Goal: Task Accomplishment & Management: Manage account settings

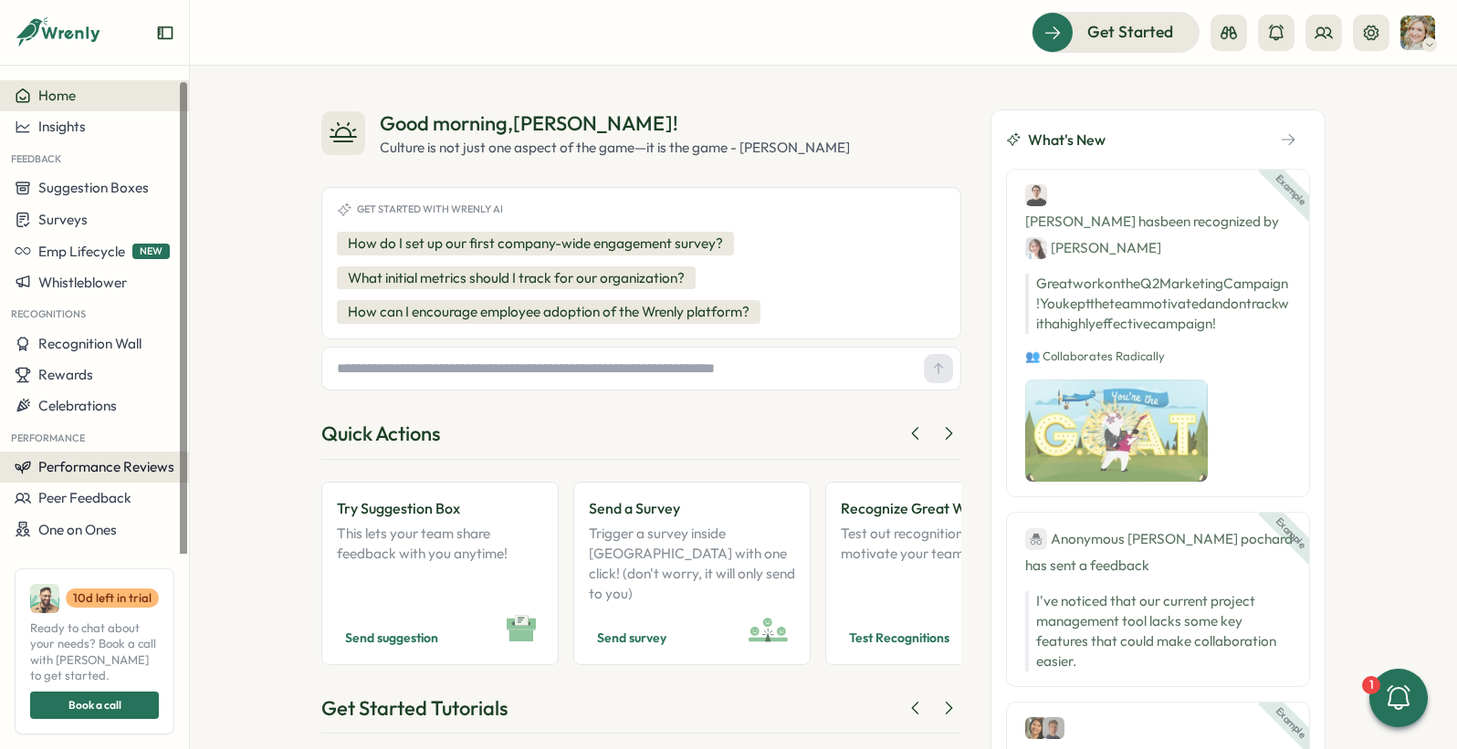
click at [103, 466] on span "Performance Reviews" at bounding box center [106, 466] width 136 height 17
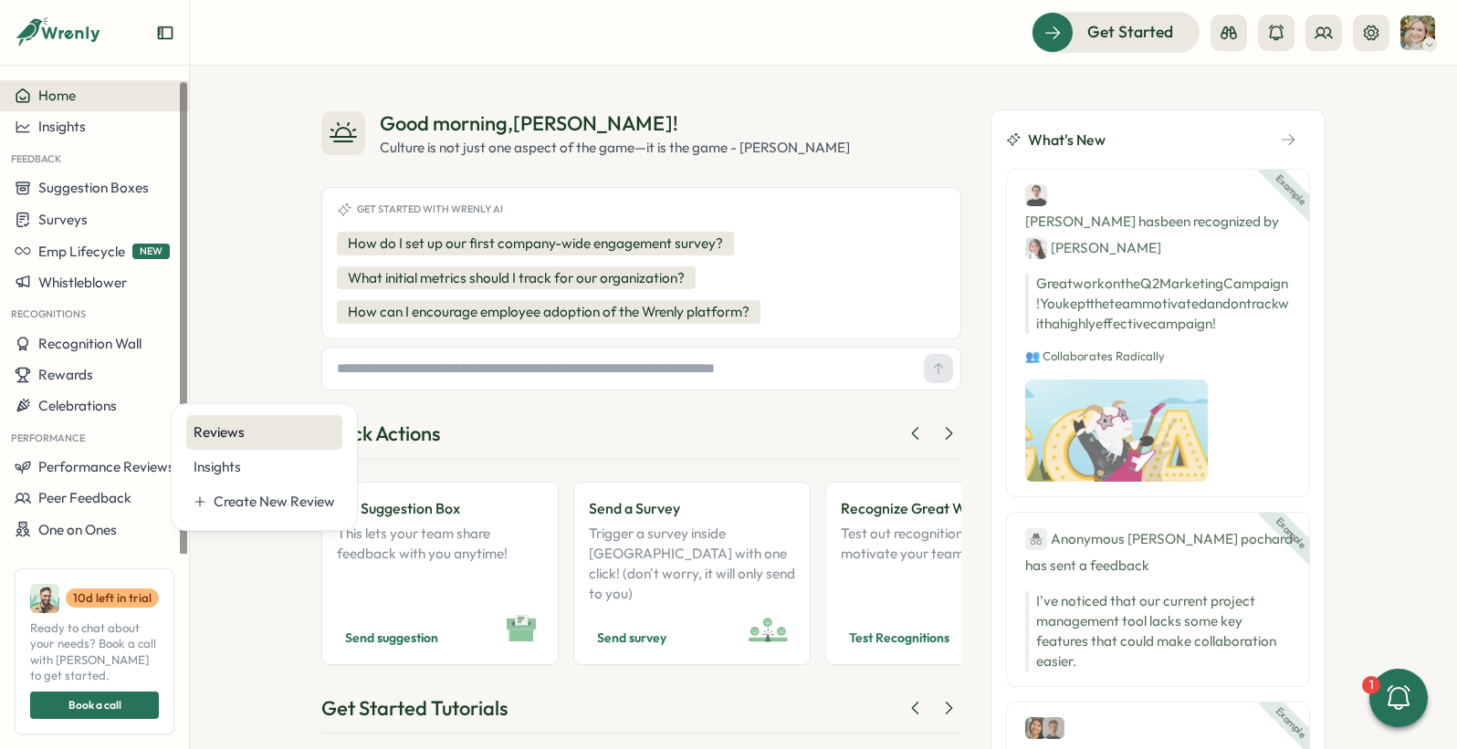
click at [212, 441] on div "Reviews" at bounding box center [263, 433] width 141 height 20
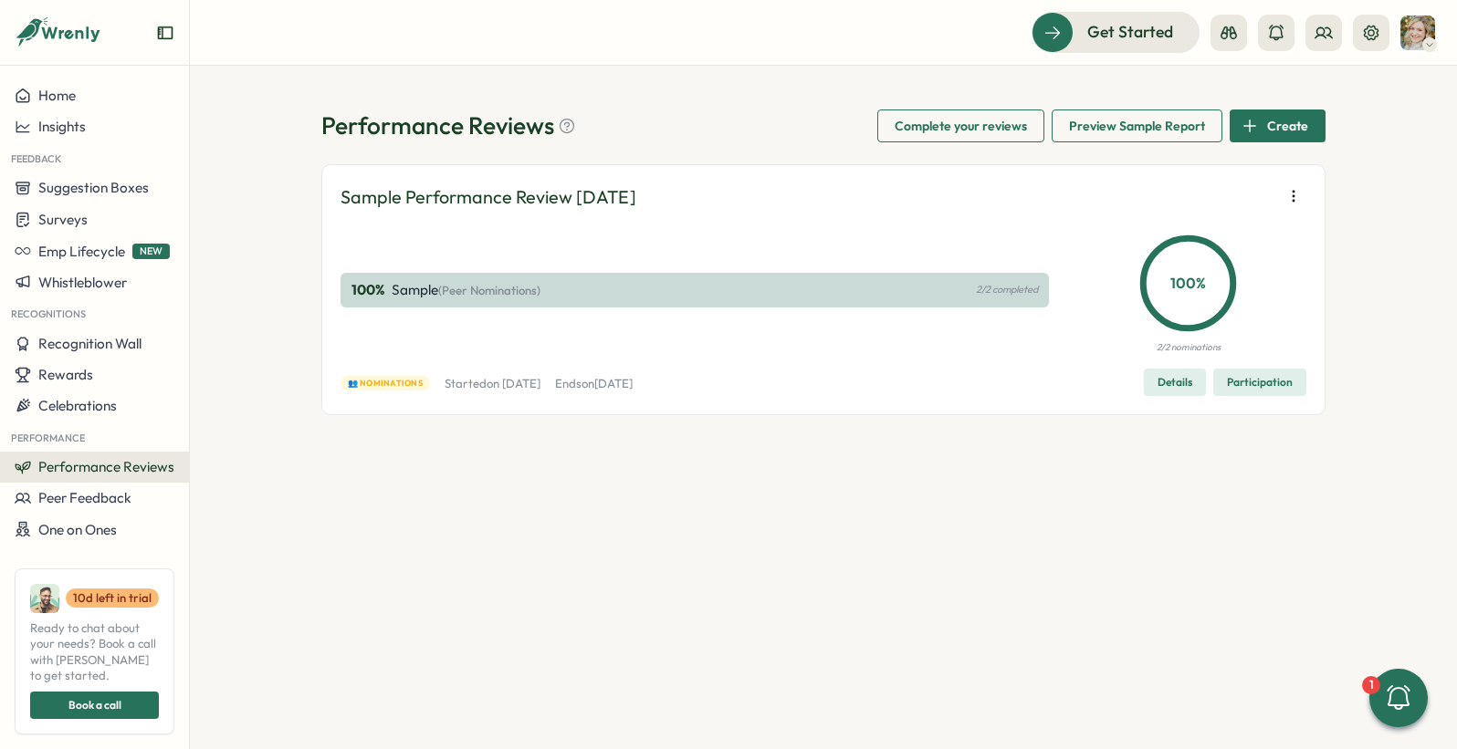
click at [1181, 386] on span "Details" at bounding box center [1174, 383] width 35 height 26
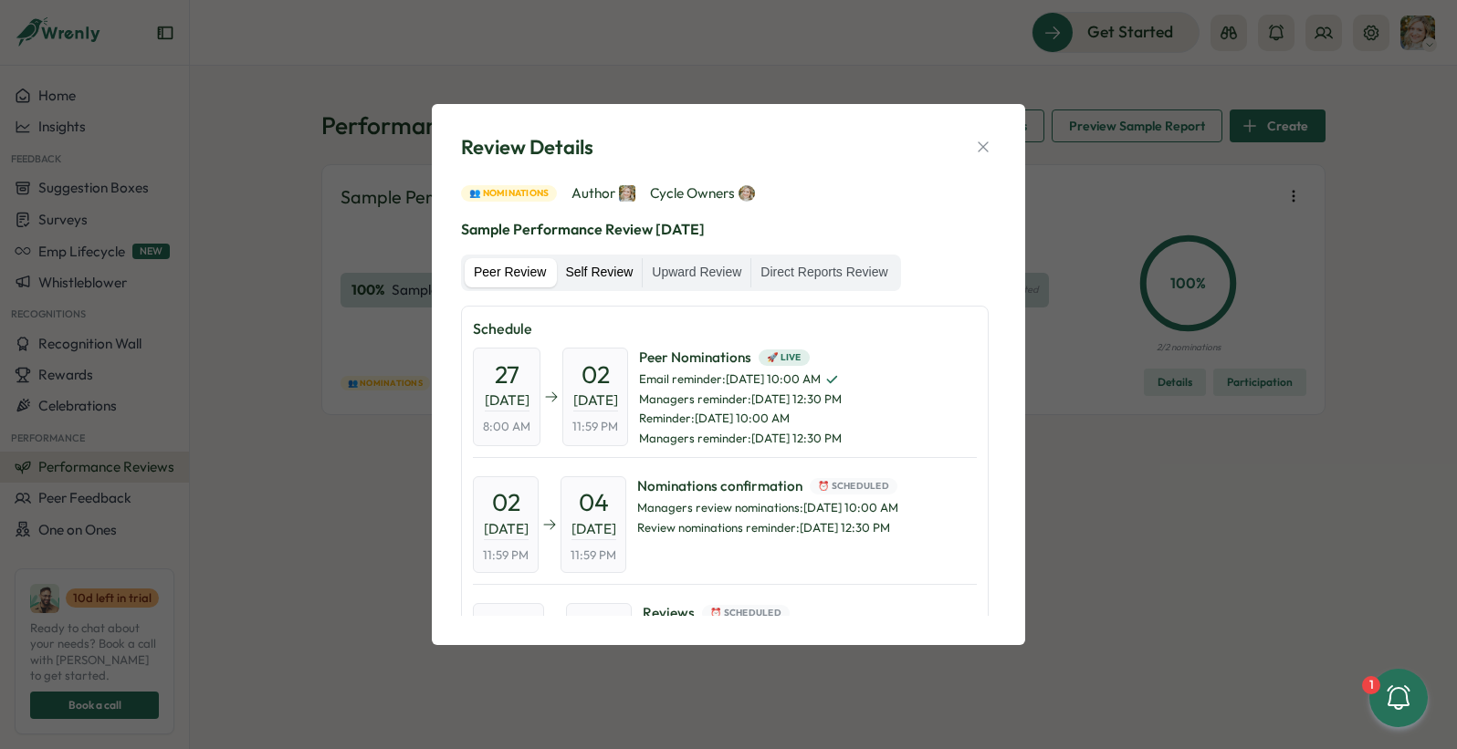
click at [609, 279] on label "Self Review" at bounding box center [599, 272] width 86 height 29
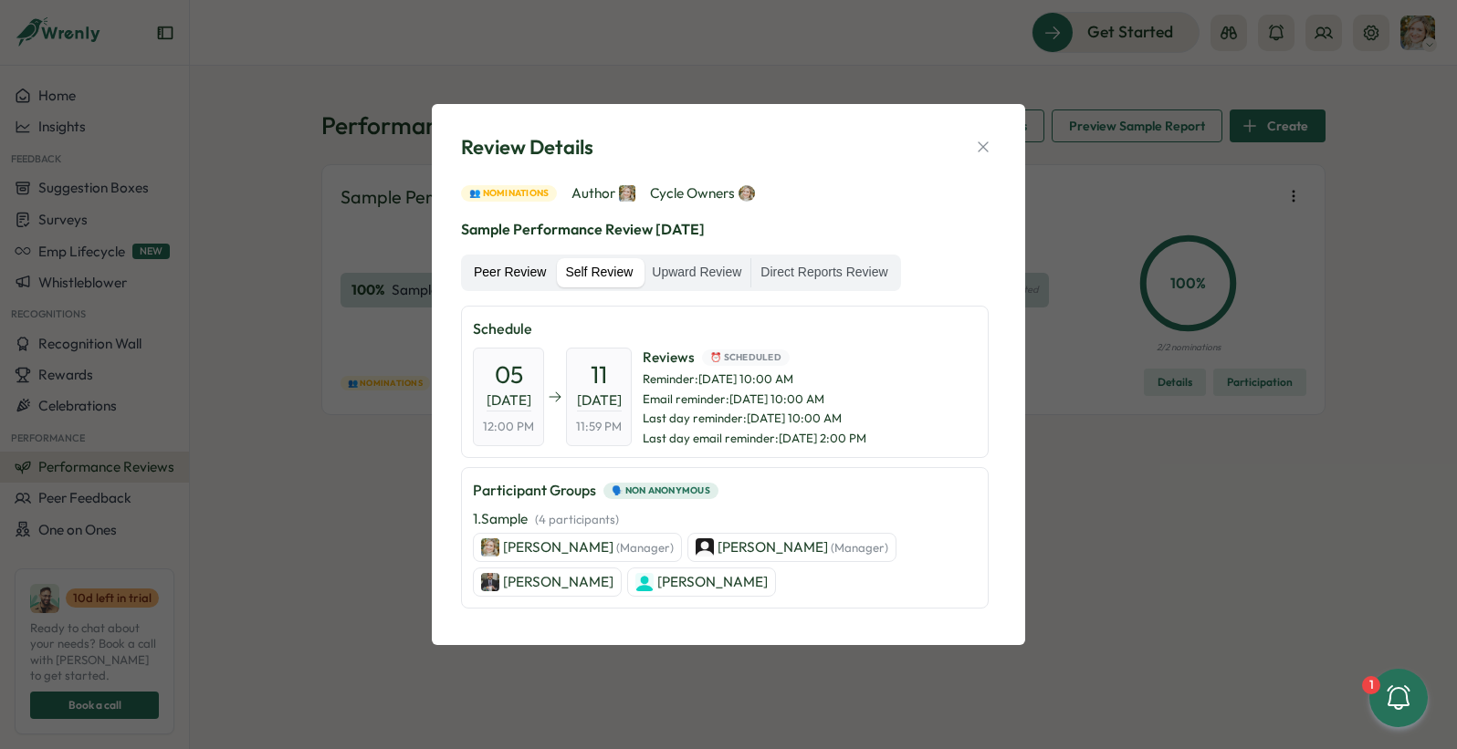
click at [546, 276] on label "Peer Review" at bounding box center [510, 272] width 90 height 29
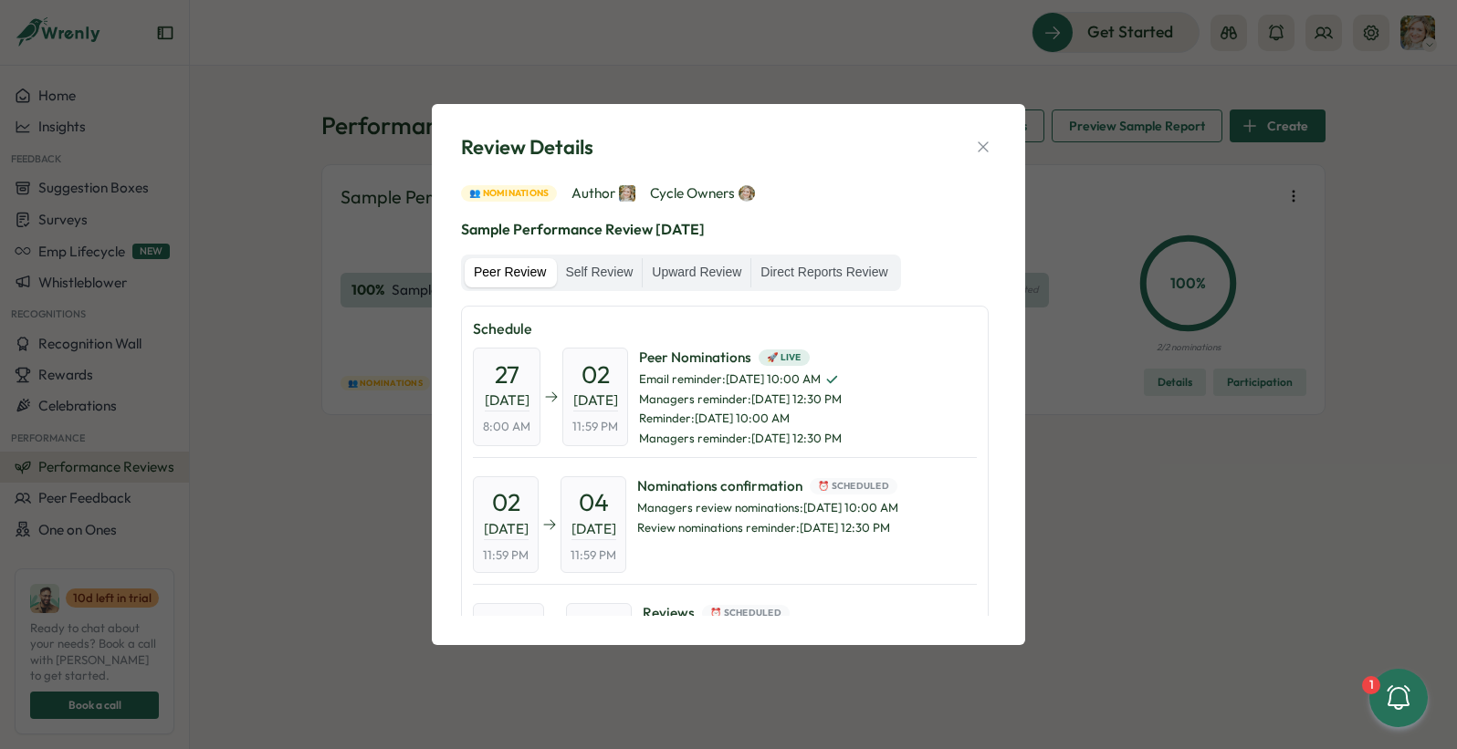
click at [783, 414] on span "Reminder : [DATE] 10:00 AM" at bounding box center [740, 419] width 203 height 16
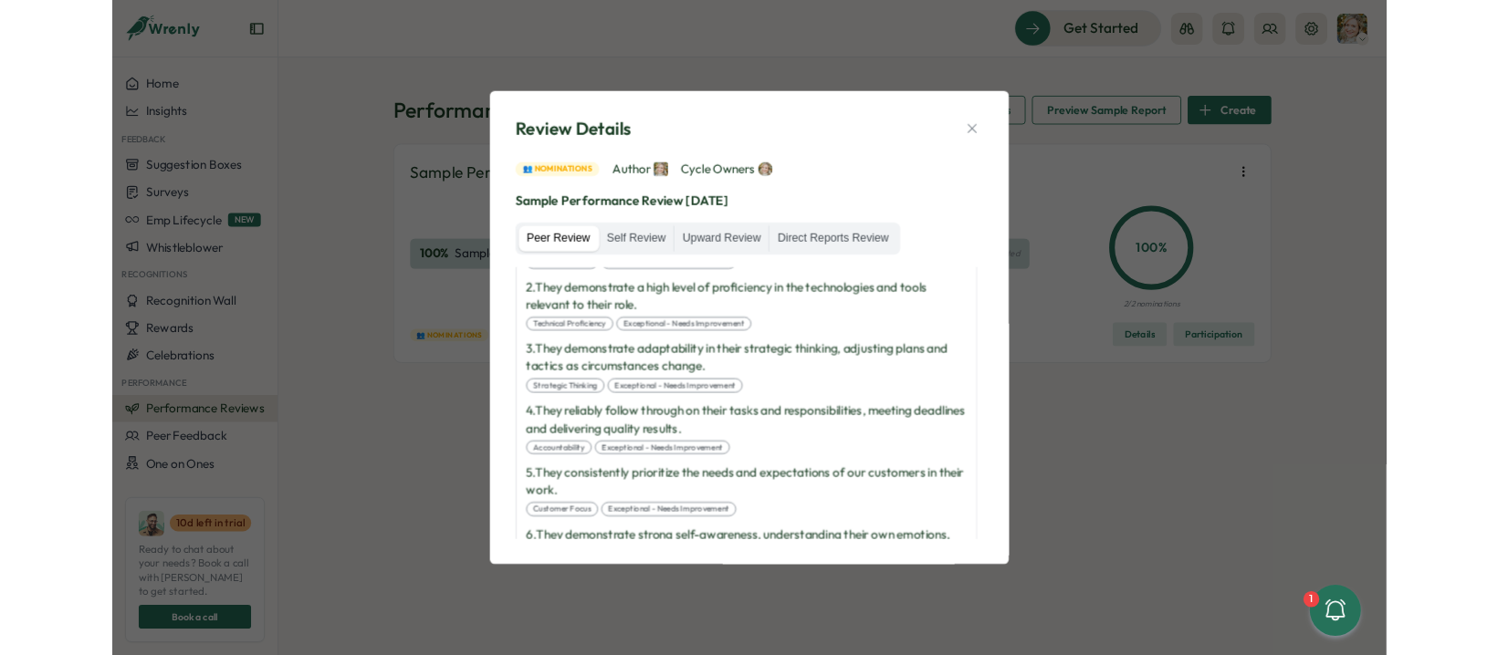
scroll to position [987, 0]
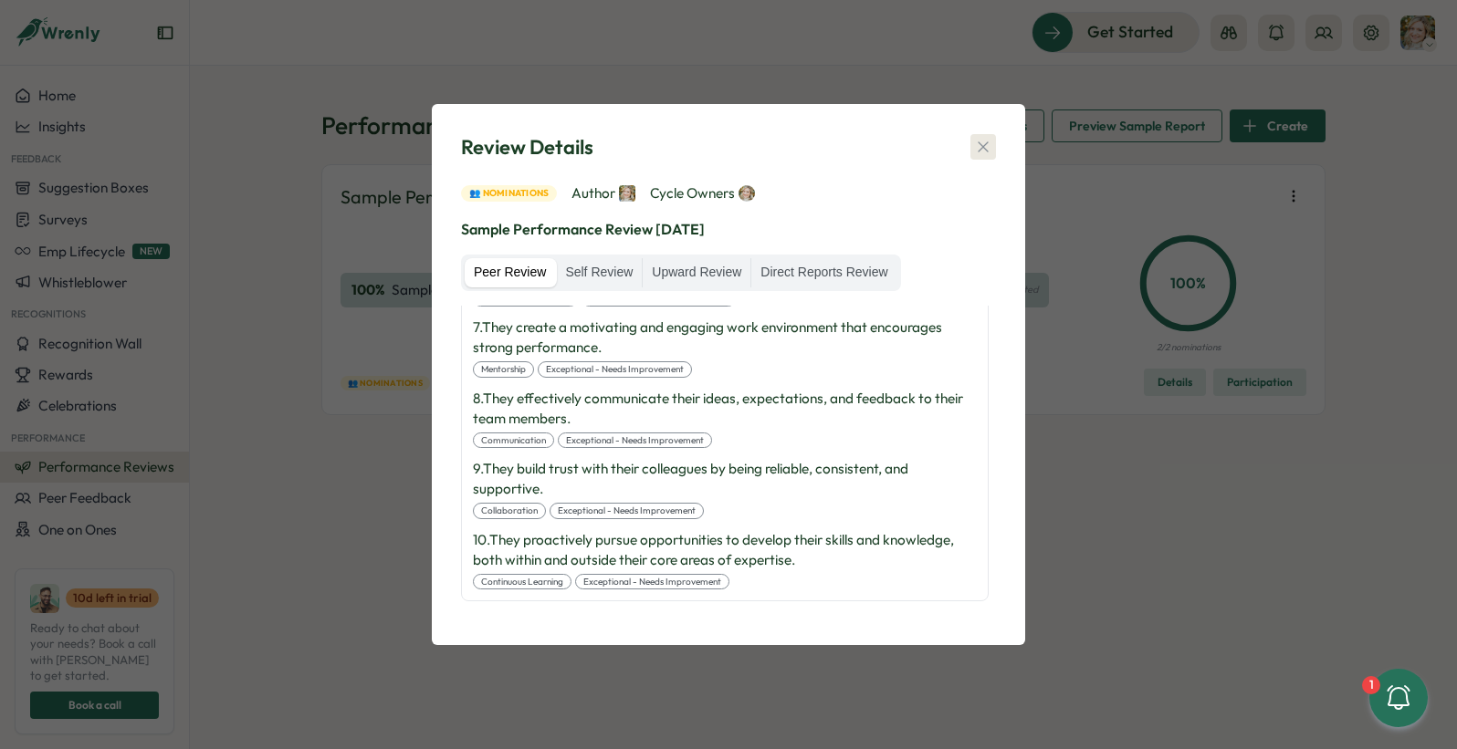
click at [980, 141] on icon "button" at bounding box center [983, 147] width 18 height 18
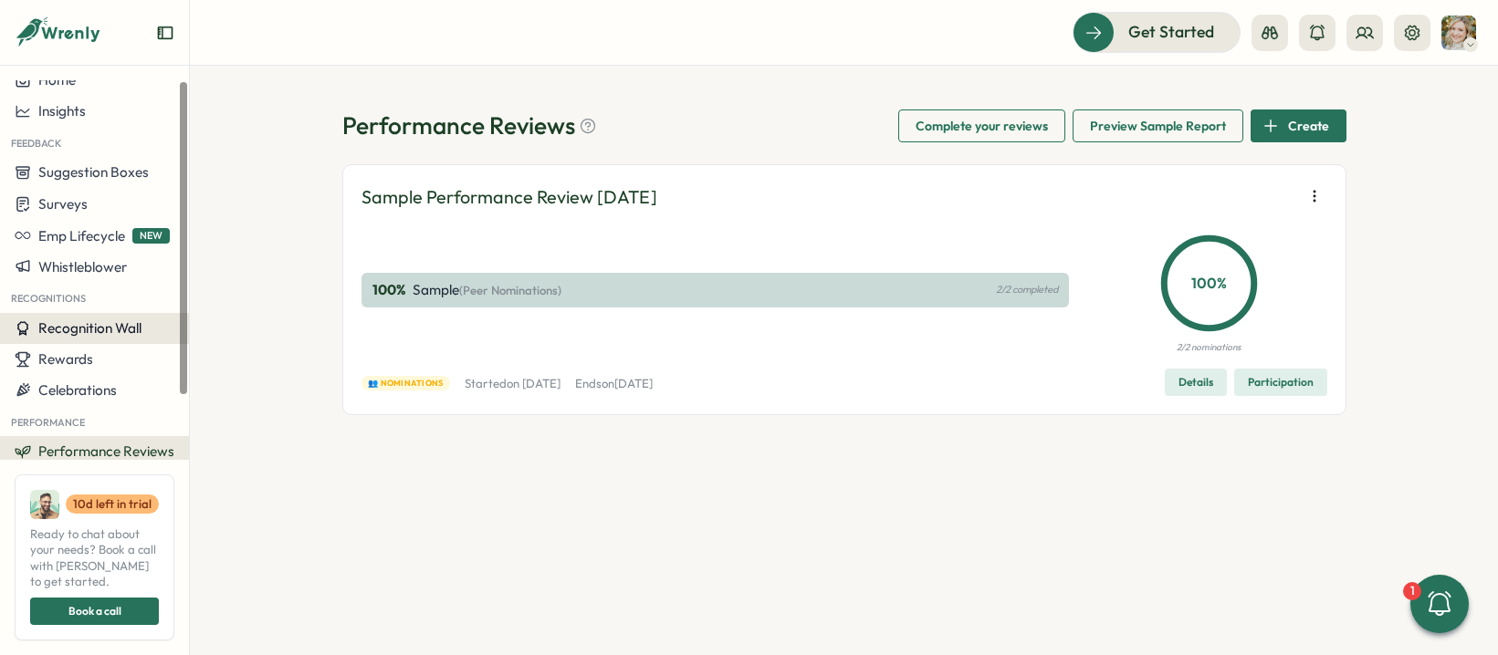
scroll to position [0, 0]
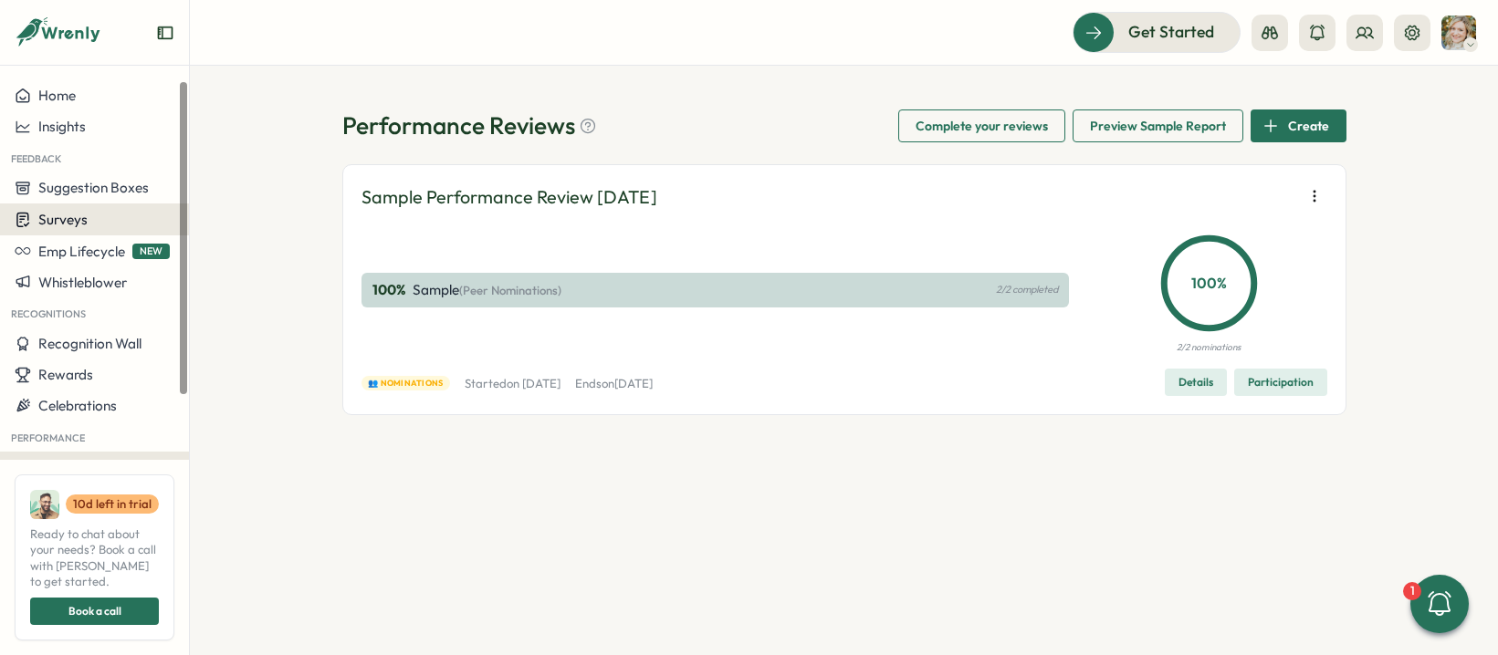
click at [55, 219] on span "Surveys" at bounding box center [62, 219] width 49 height 17
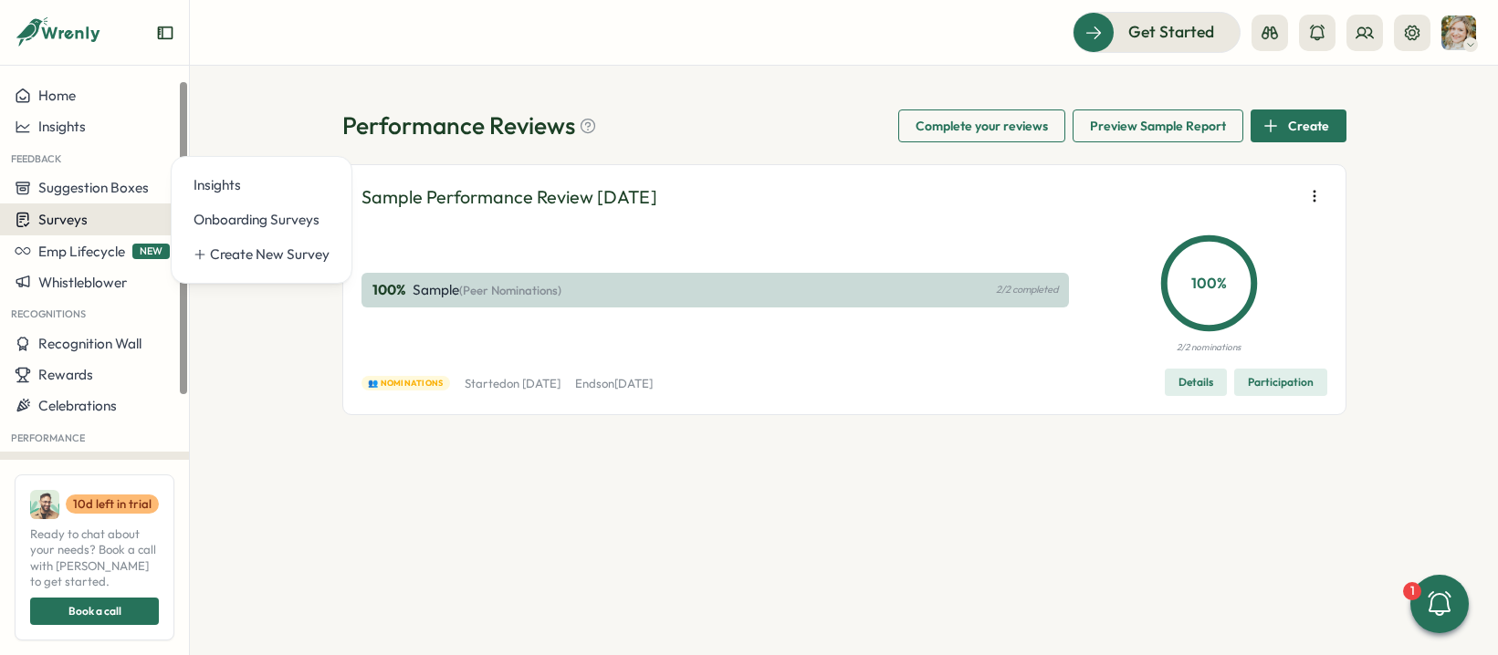
click at [55, 219] on span "Surveys" at bounding box center [62, 219] width 49 height 17
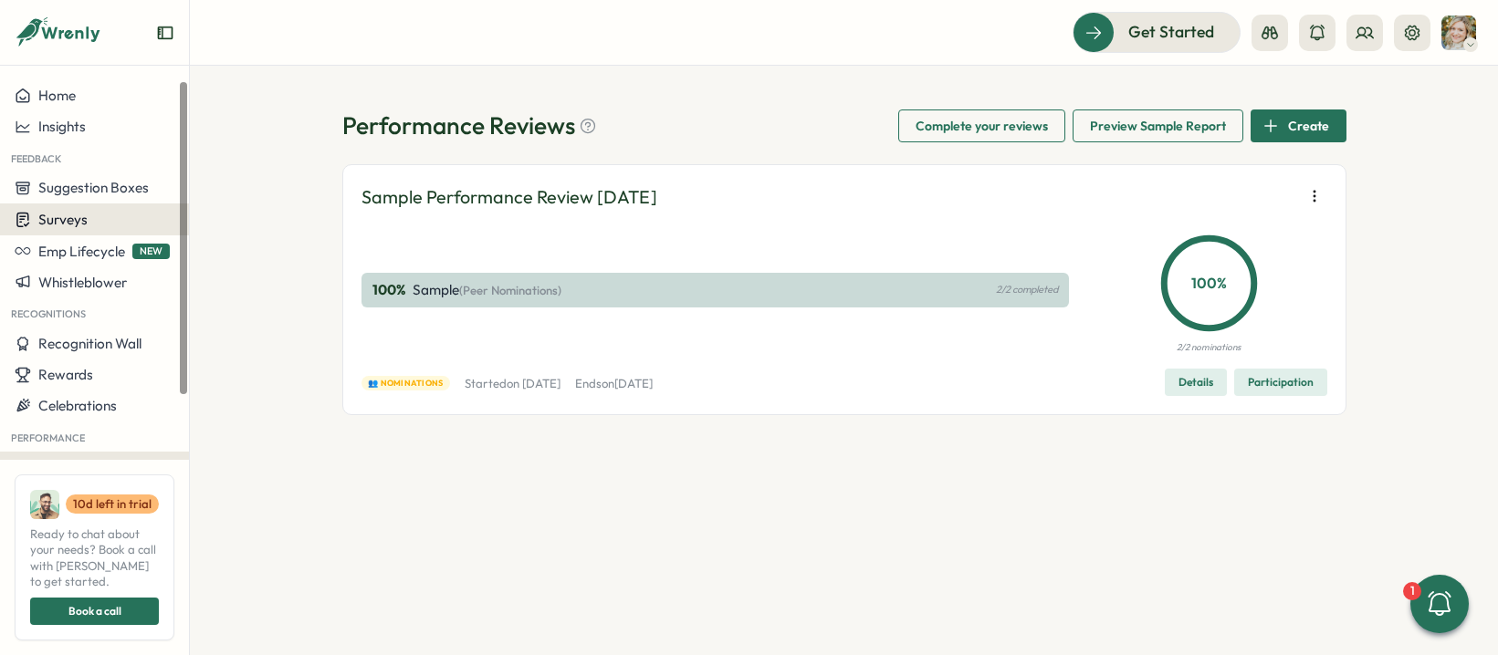
click at [55, 219] on span "Surveys" at bounding box center [62, 219] width 49 height 17
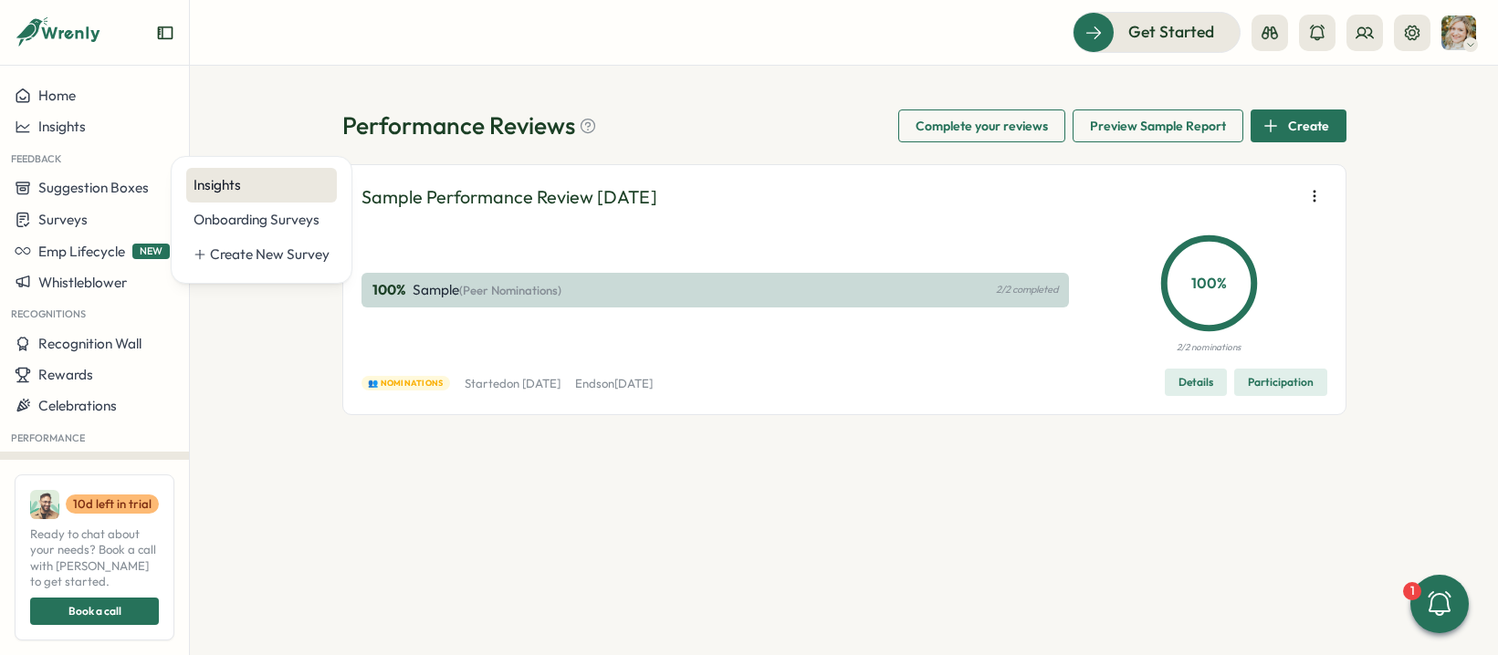
click at [230, 192] on div "Insights" at bounding box center [261, 185] width 136 height 20
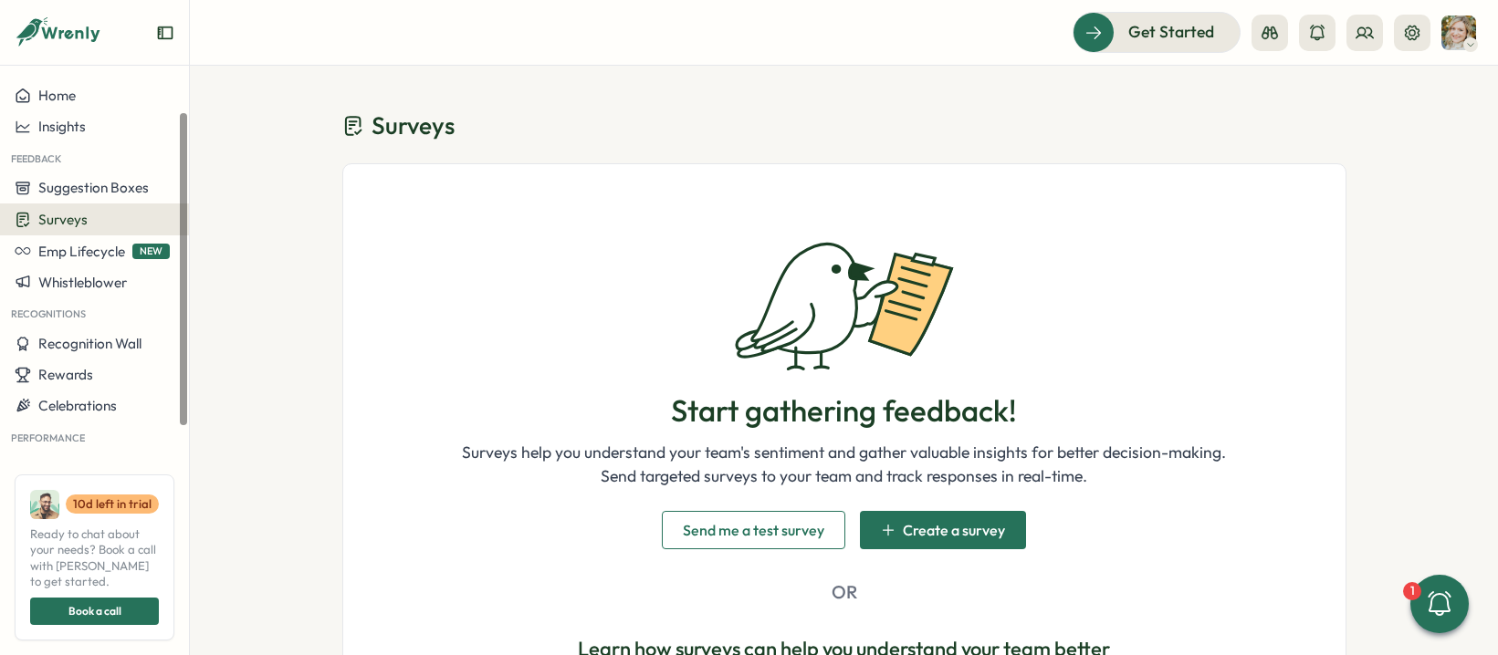
scroll to position [44, 0]
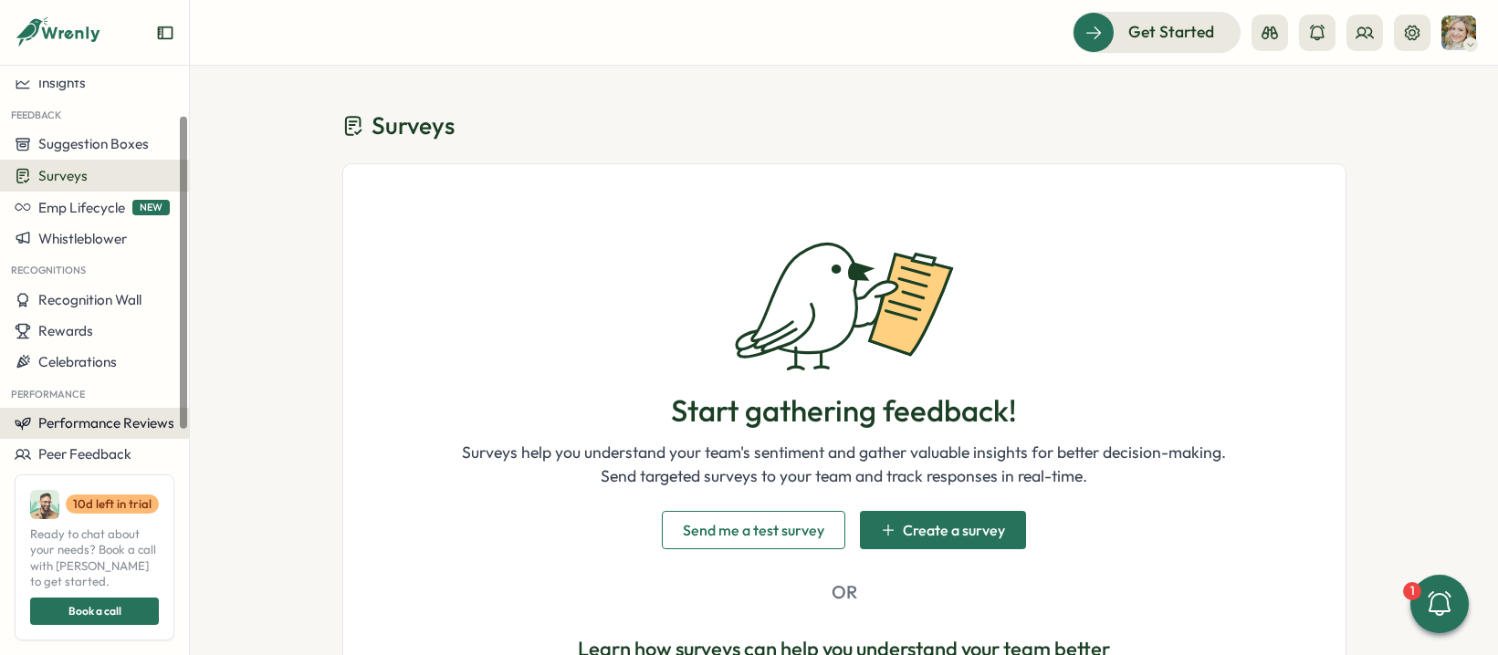
click at [81, 414] on span "Performance Reviews" at bounding box center [106, 422] width 136 height 17
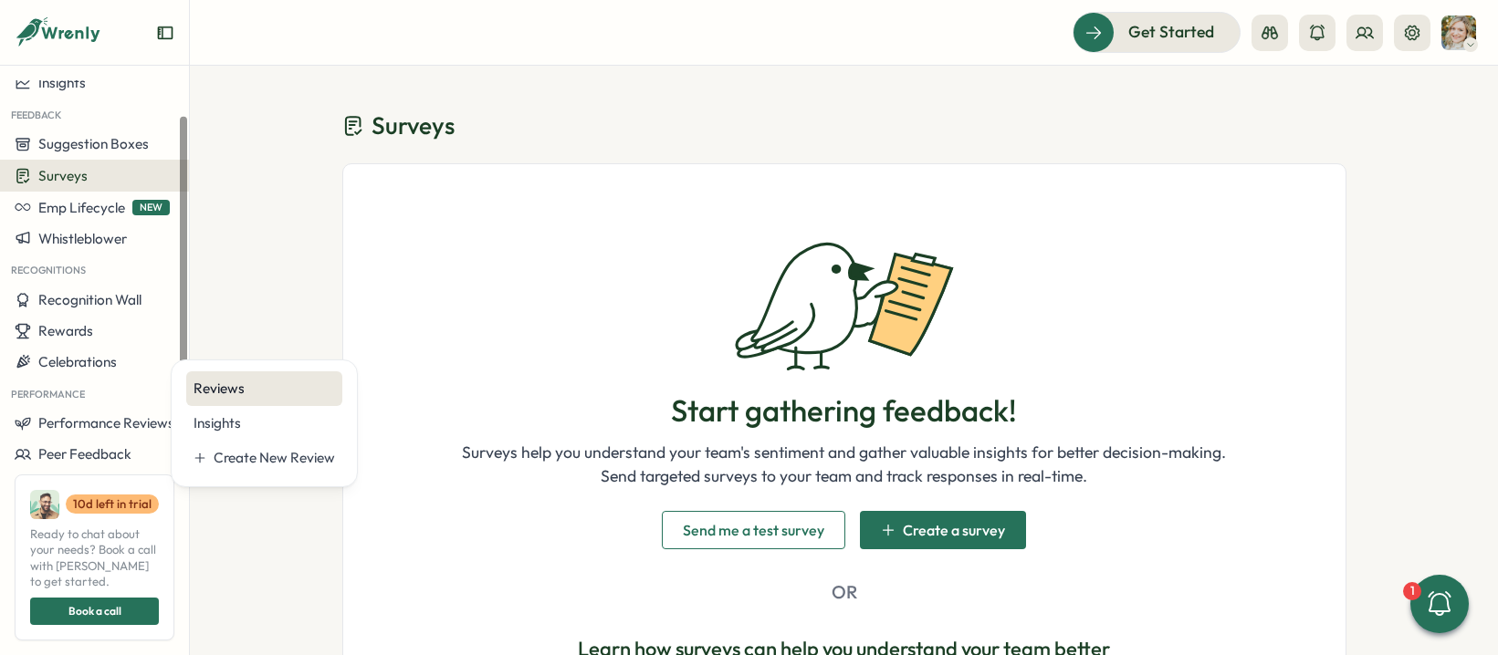
click at [221, 387] on div "Reviews" at bounding box center [263, 389] width 141 height 20
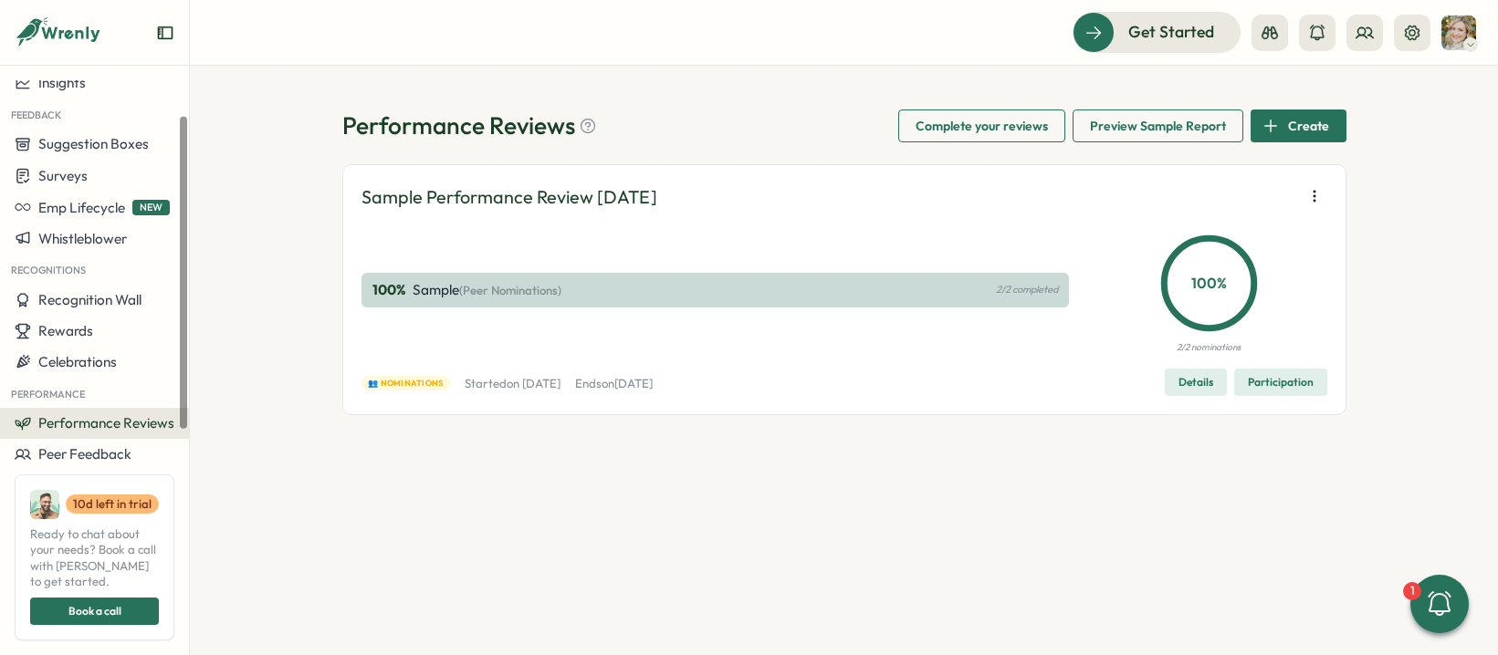
click at [132, 426] on span "Performance Reviews" at bounding box center [106, 422] width 136 height 17
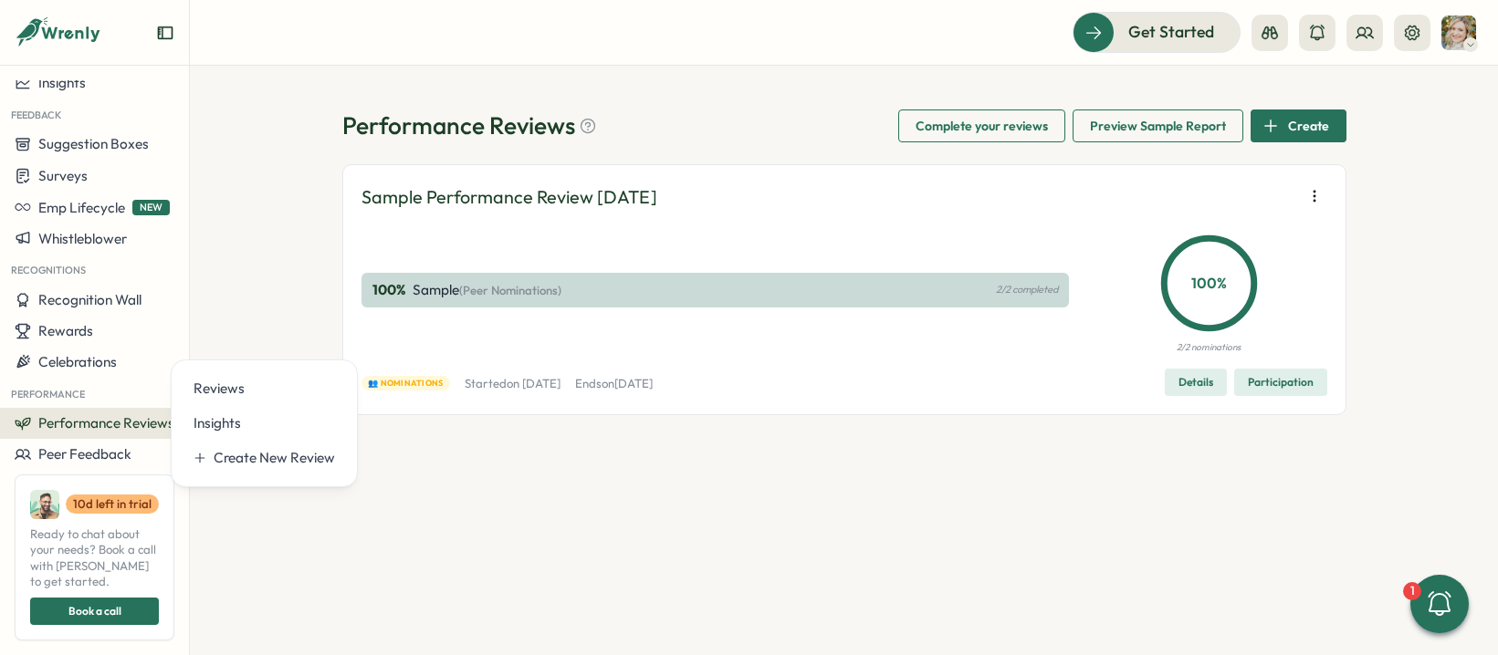
click at [1207, 280] on p "100 %" at bounding box center [1209, 283] width 89 height 23
click at [1311, 198] on icon "button" at bounding box center [1314, 196] width 18 height 18
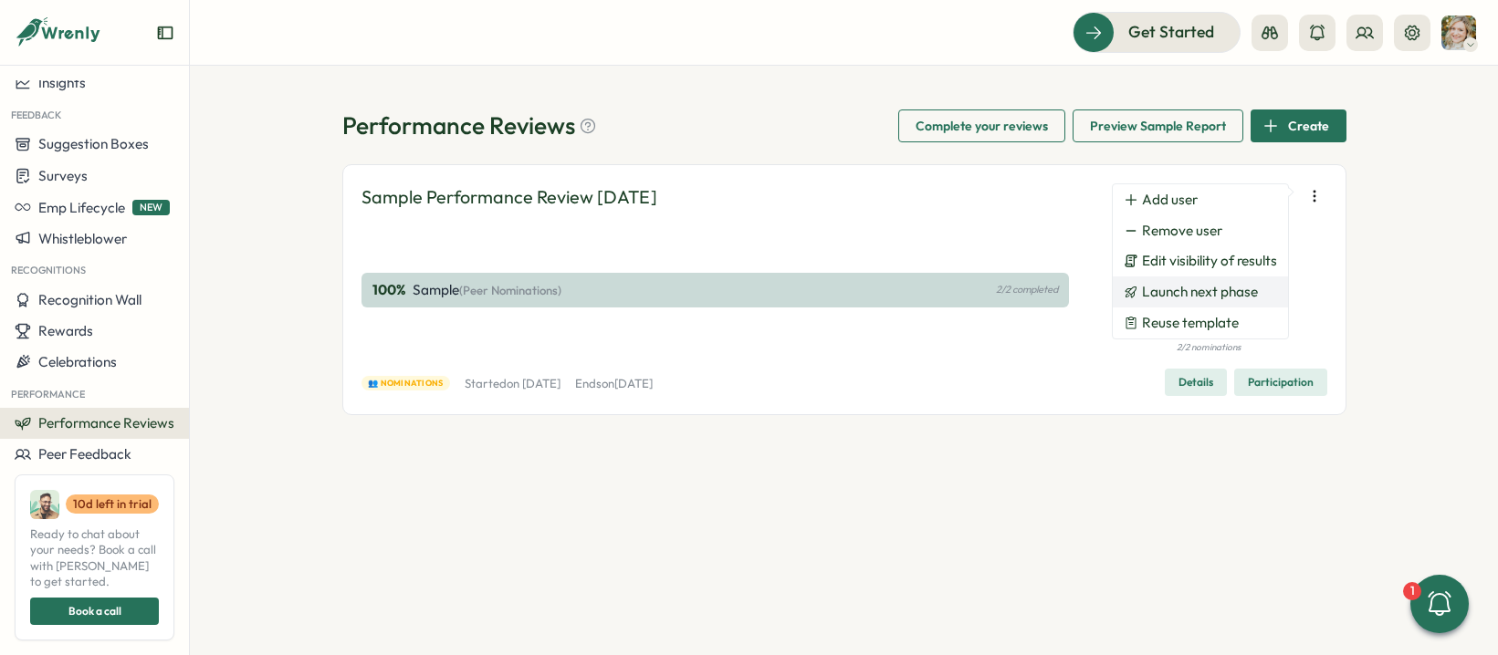
click at [1205, 288] on span "Launch next phase" at bounding box center [1200, 292] width 116 height 16
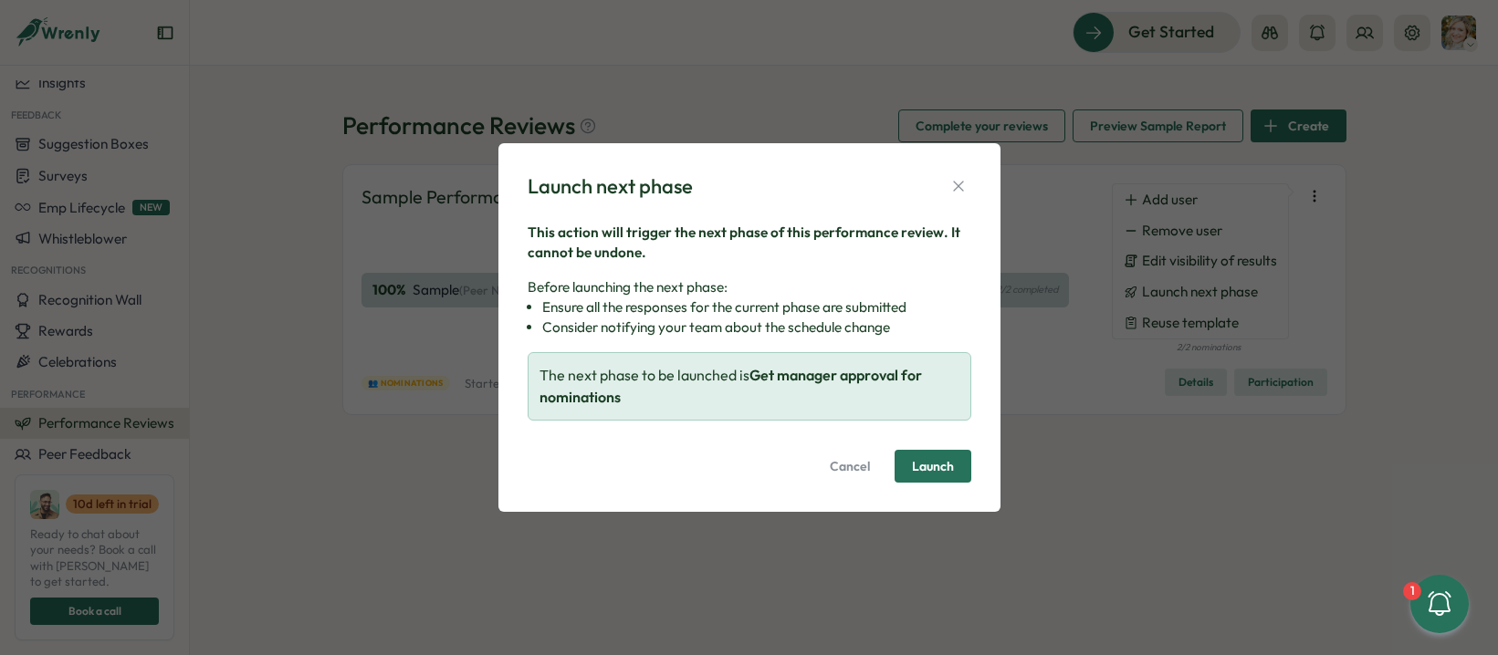
click at [928, 462] on span "Launch" at bounding box center [933, 466] width 42 height 13
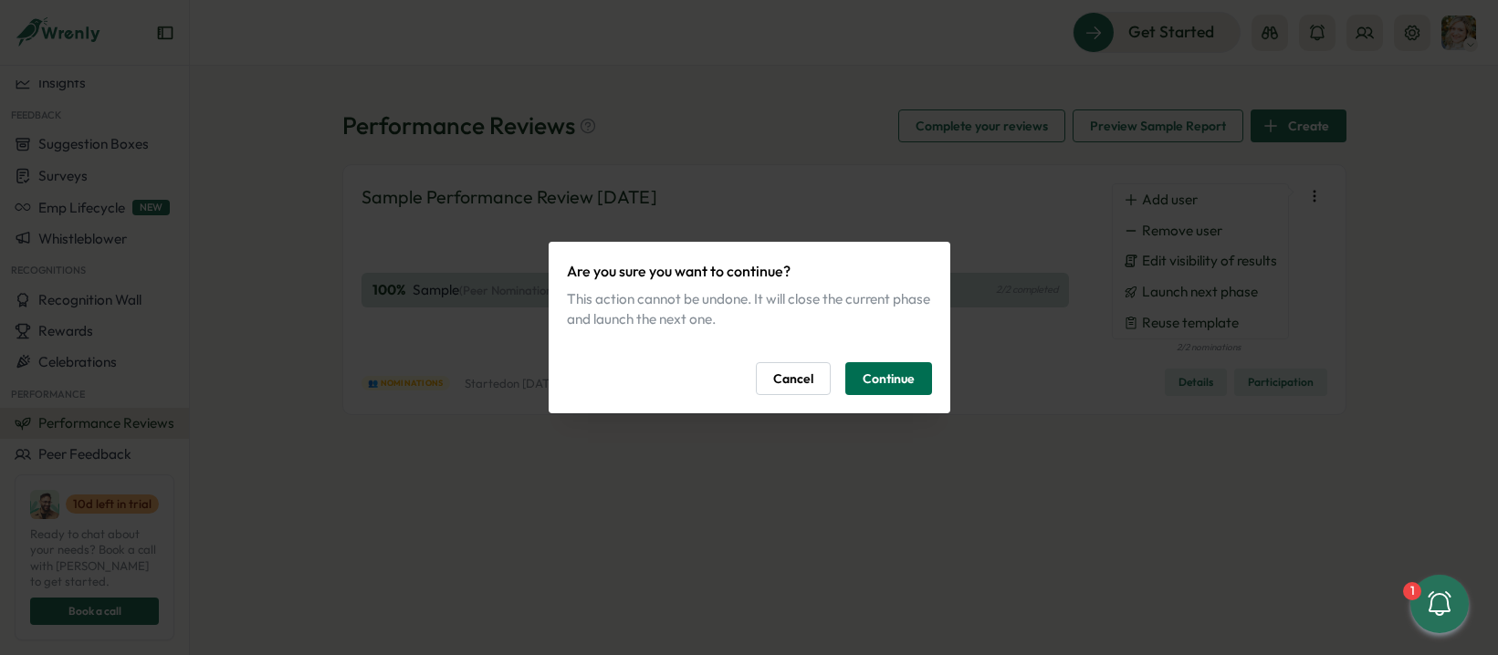
click at [898, 381] on span "Continue" at bounding box center [888, 378] width 52 height 31
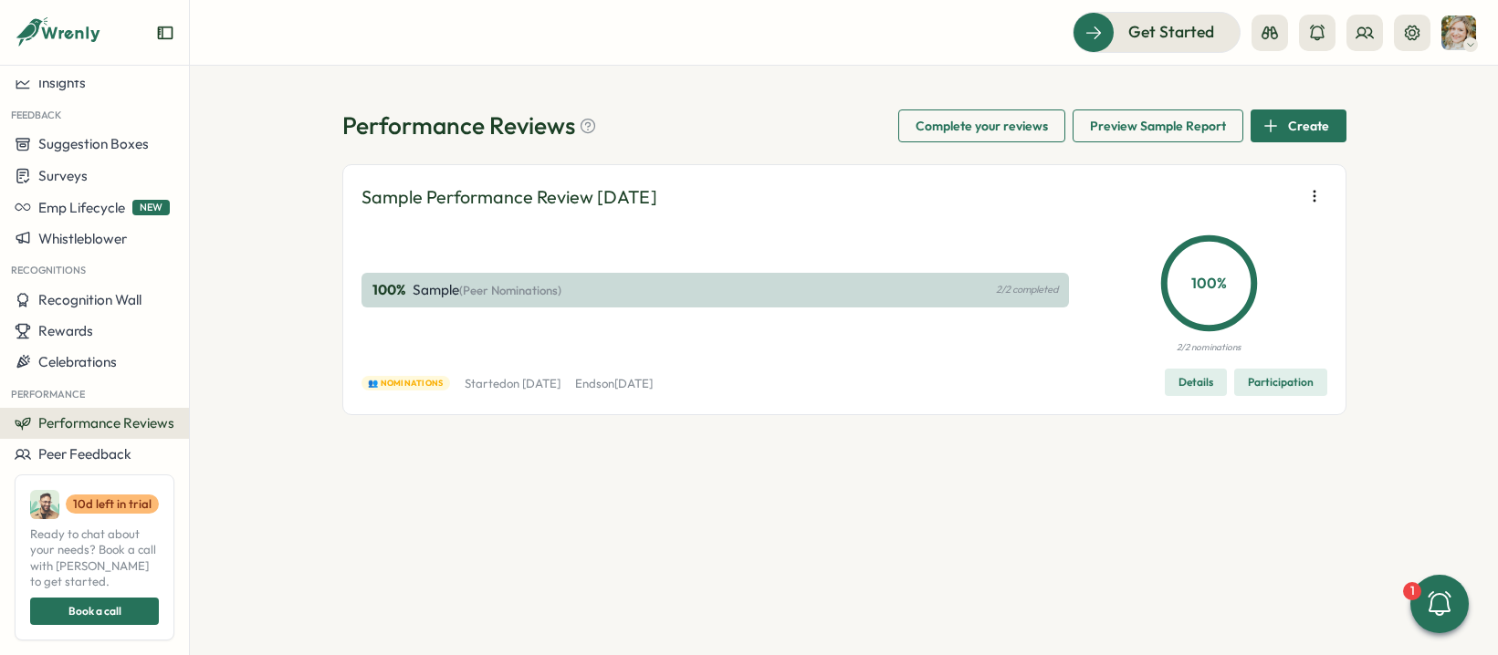
click at [1312, 189] on icon "button" at bounding box center [1314, 196] width 18 height 18
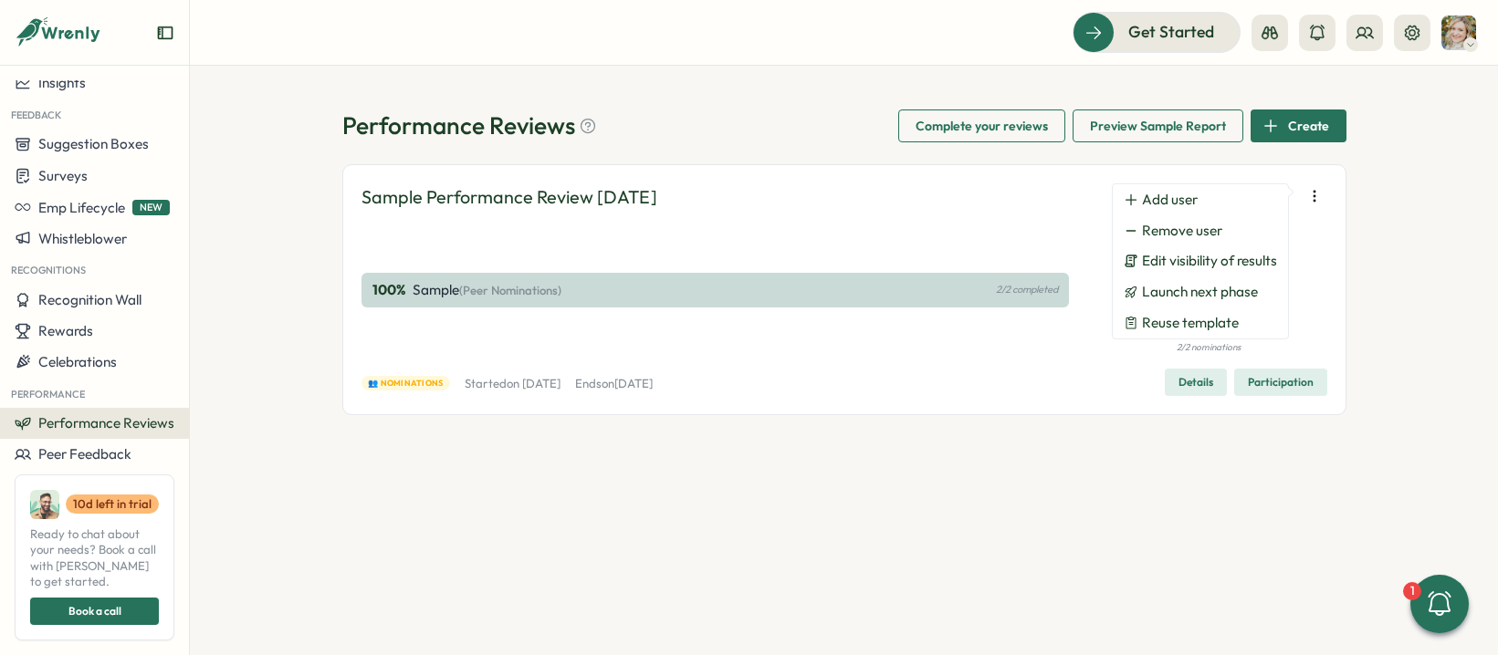
click at [1312, 189] on icon "button" at bounding box center [1314, 196] width 18 height 18
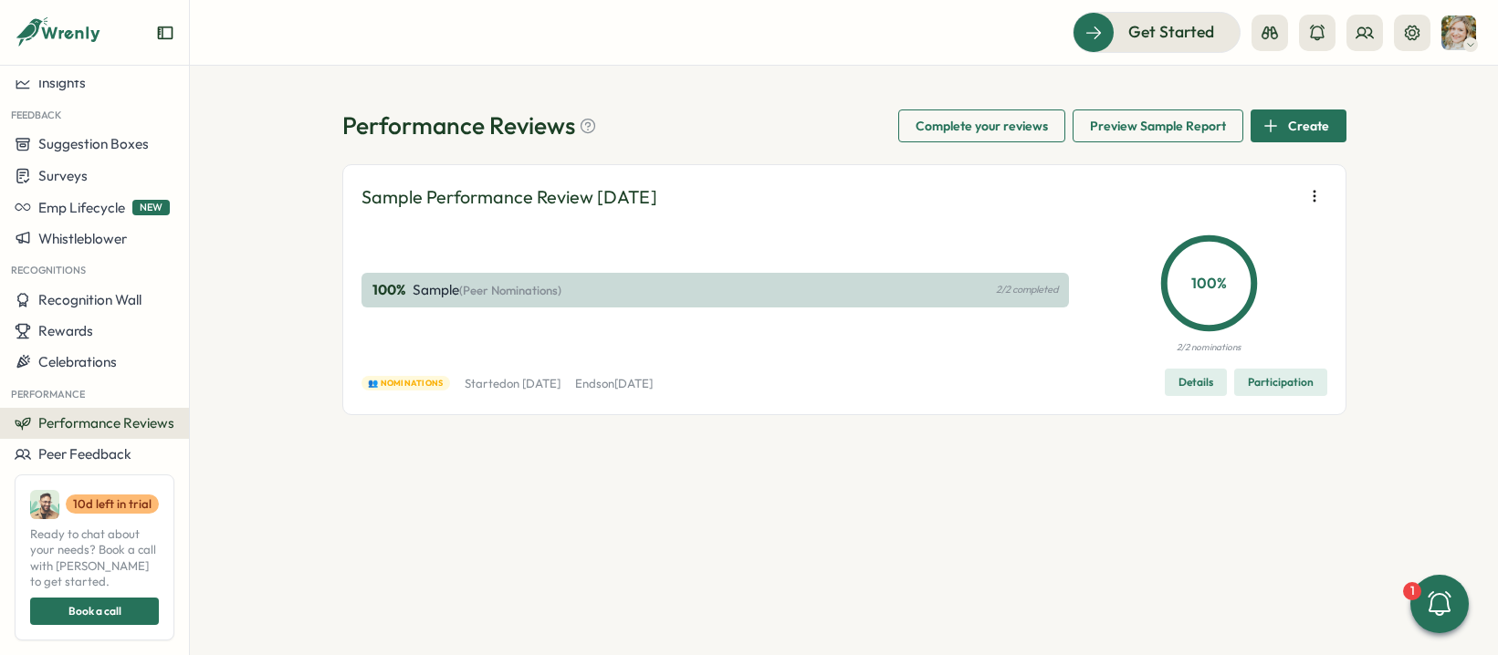
click at [1318, 197] on icon "button" at bounding box center [1314, 196] width 18 height 18
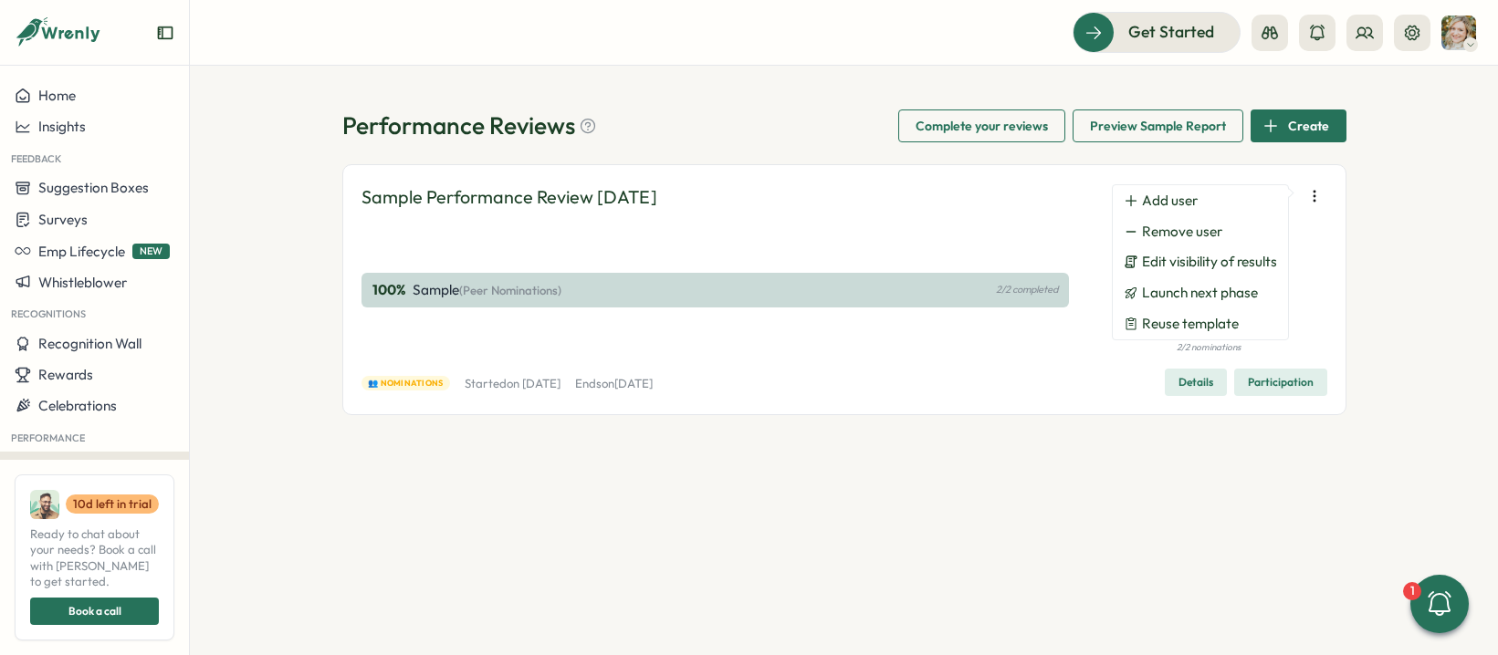
click at [1317, 201] on icon "button" at bounding box center [1314, 196] width 18 height 18
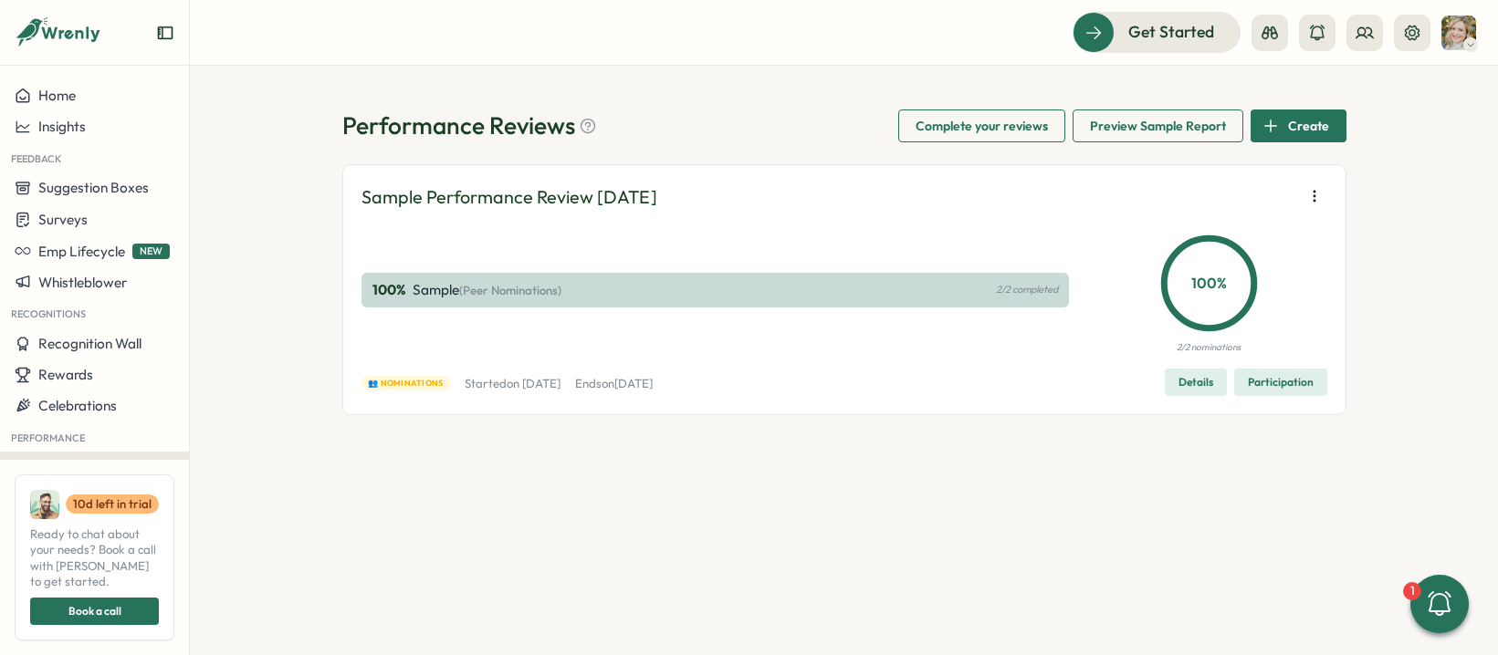
click at [1315, 198] on icon "button" at bounding box center [1314, 196] width 18 height 18
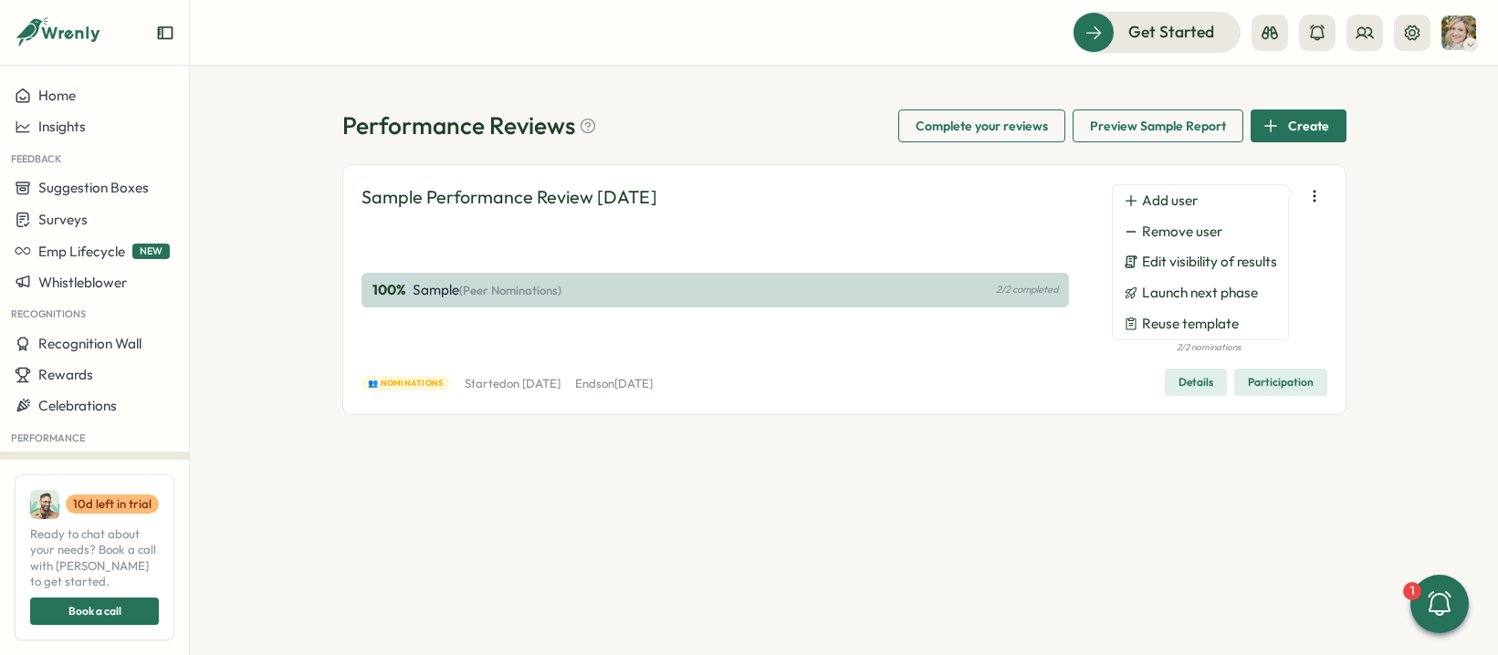
click at [1311, 192] on icon "button" at bounding box center [1314, 196] width 18 height 18
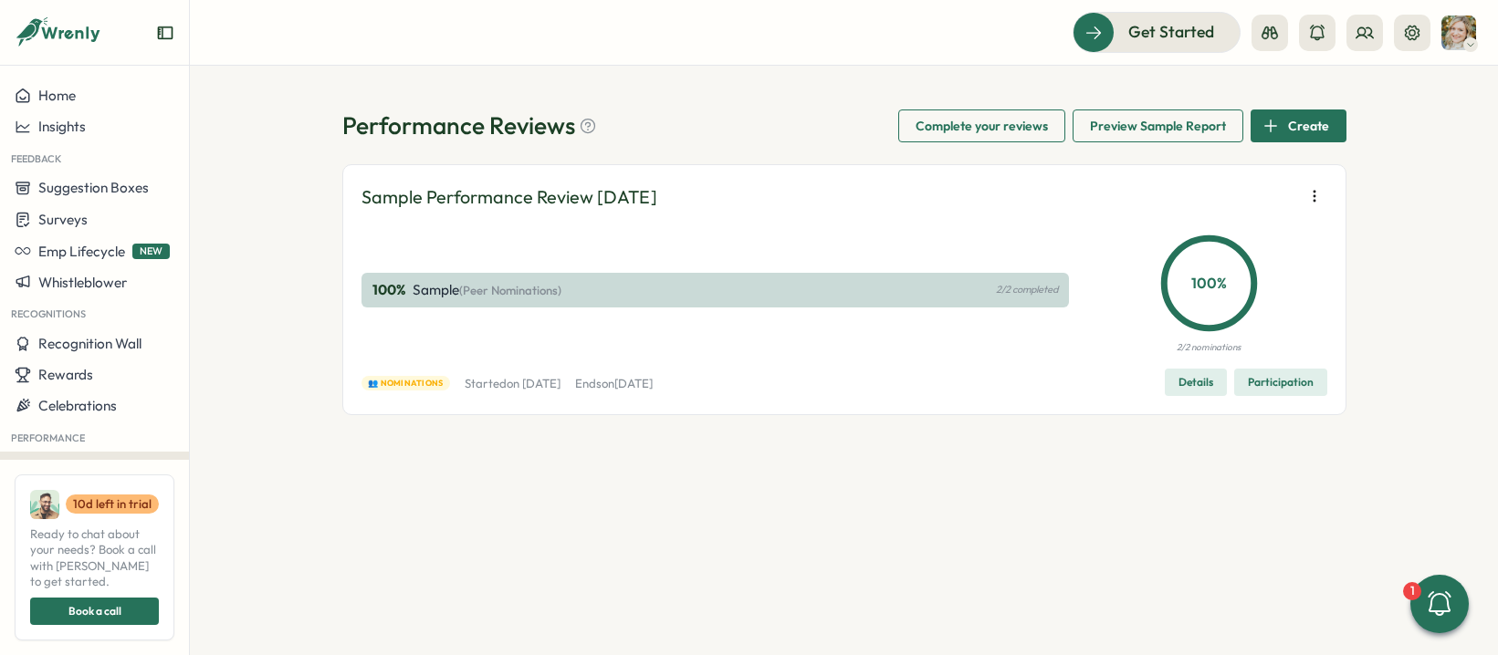
click at [1319, 194] on icon "button" at bounding box center [1314, 196] width 18 height 18
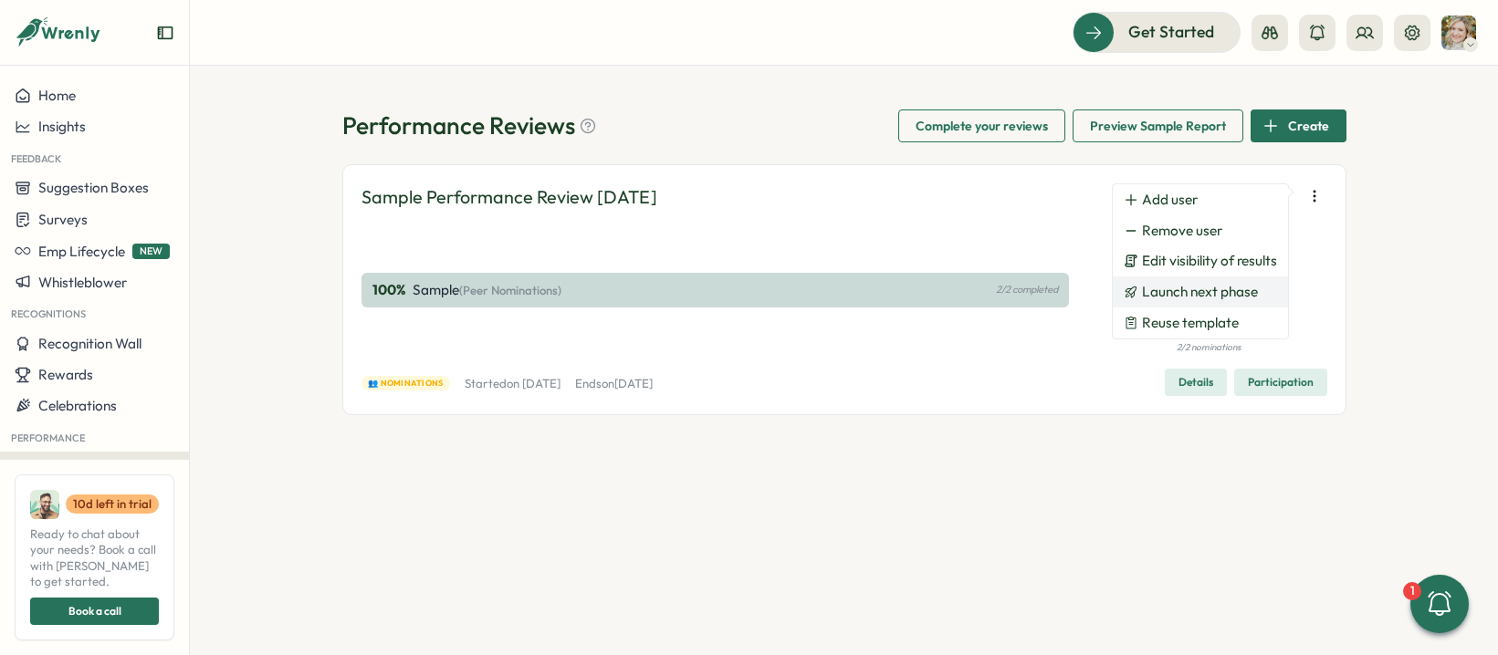
click at [1229, 291] on span "Launch next phase" at bounding box center [1200, 292] width 116 height 16
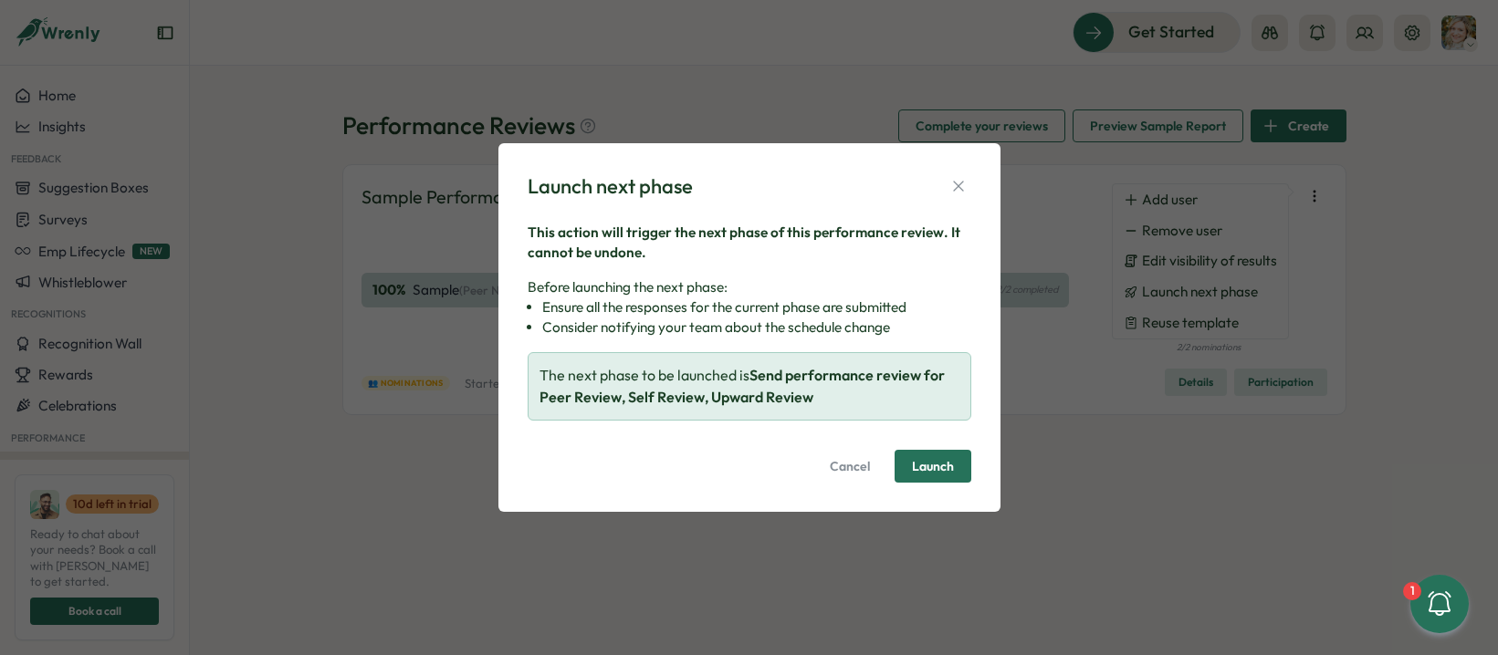
click at [936, 467] on span "Launch" at bounding box center [933, 466] width 42 height 13
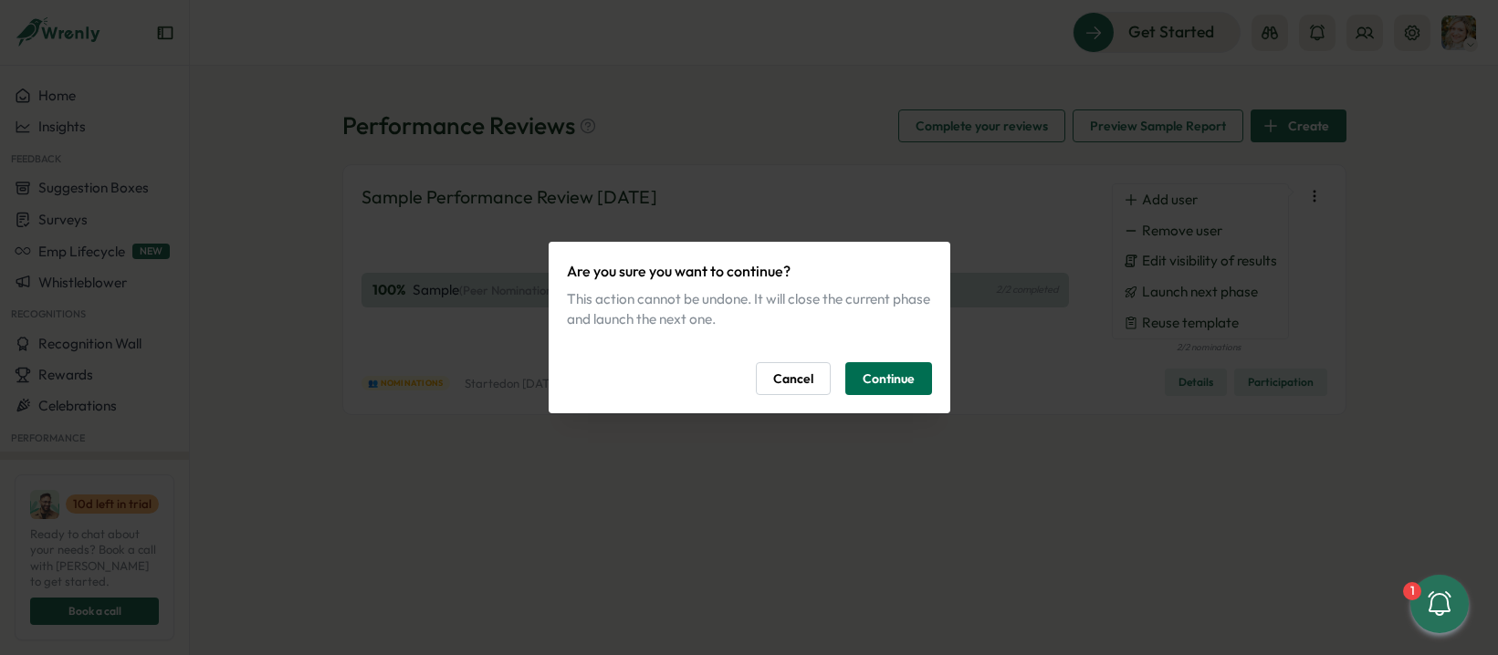
click at [893, 383] on span "Continue" at bounding box center [888, 378] width 52 height 31
